Goal: Transaction & Acquisition: Obtain resource

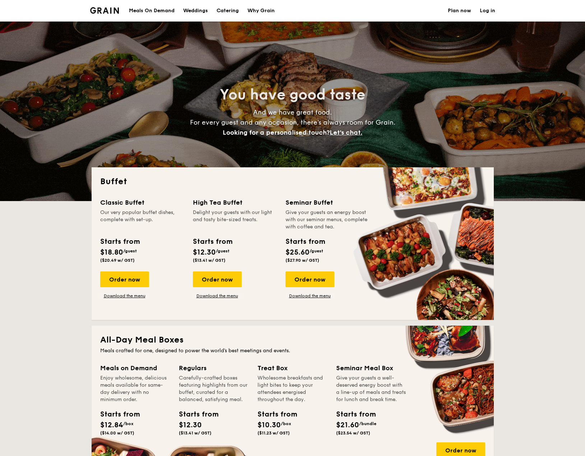
select select
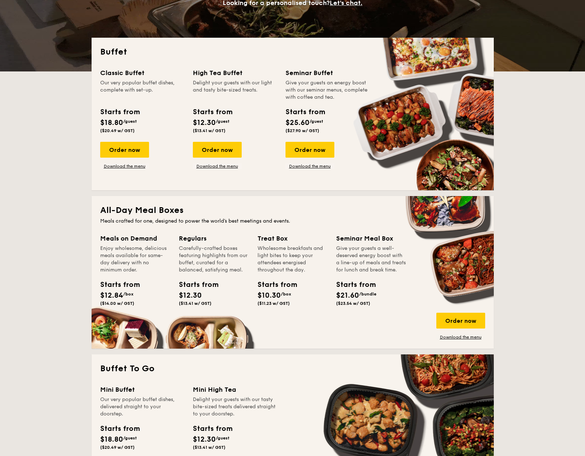
scroll to position [144, 0]
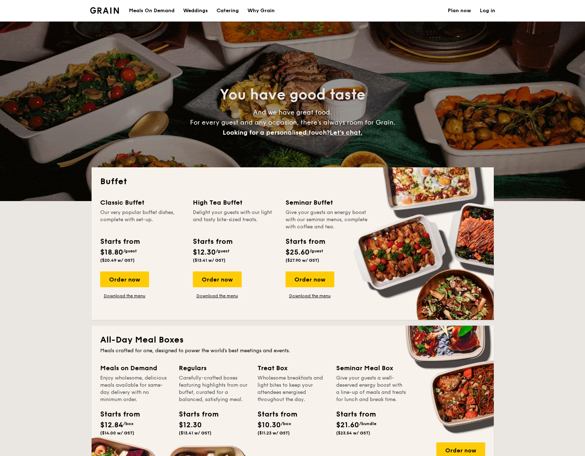
select select
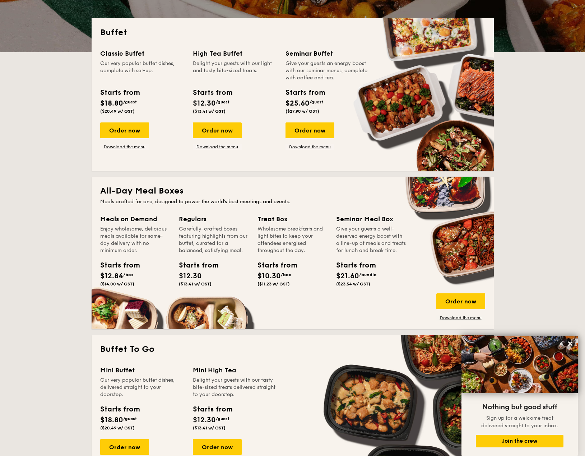
scroll to position [180, 0]
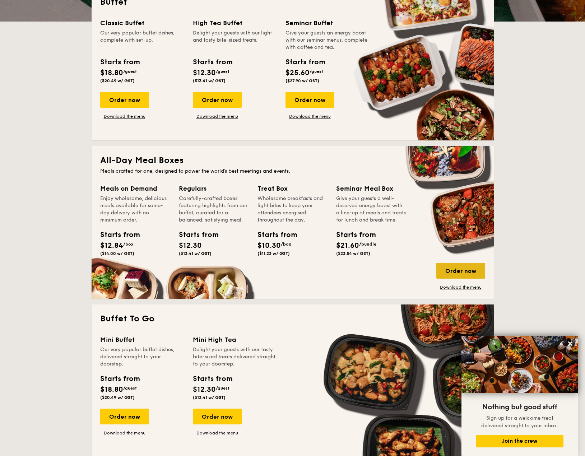
click at [461, 265] on div "Order now" at bounding box center [460, 271] width 49 height 16
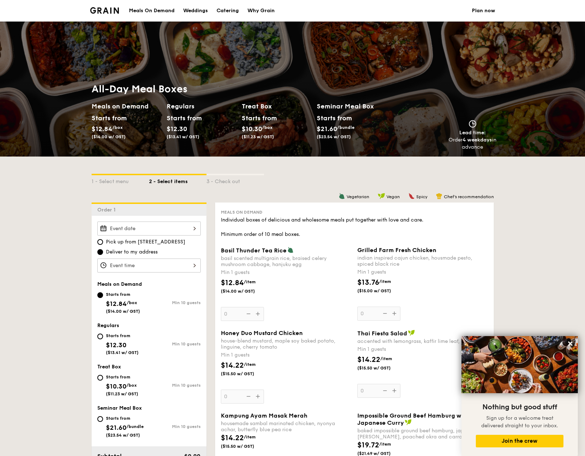
select select
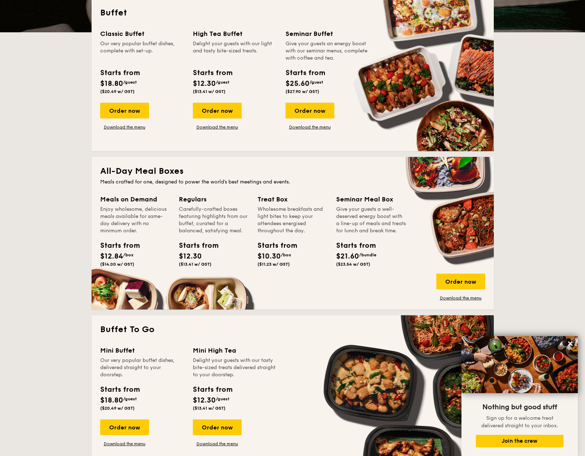
scroll to position [180, 0]
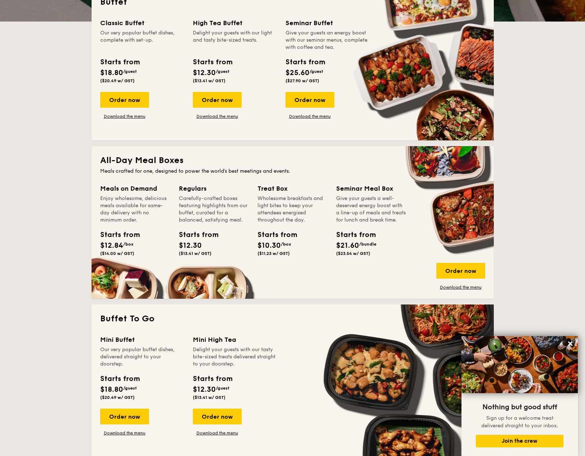
click at [453, 284] on div "Order now Download the menu" at bounding box center [460, 276] width 49 height 27
click at [453, 285] on link "Download the menu" at bounding box center [460, 287] width 49 height 6
drag, startPoint x: 16, startPoint y: 270, endPoint x: 19, endPoint y: 264, distance: 6.7
